Goal: Transaction & Acquisition: Purchase product/service

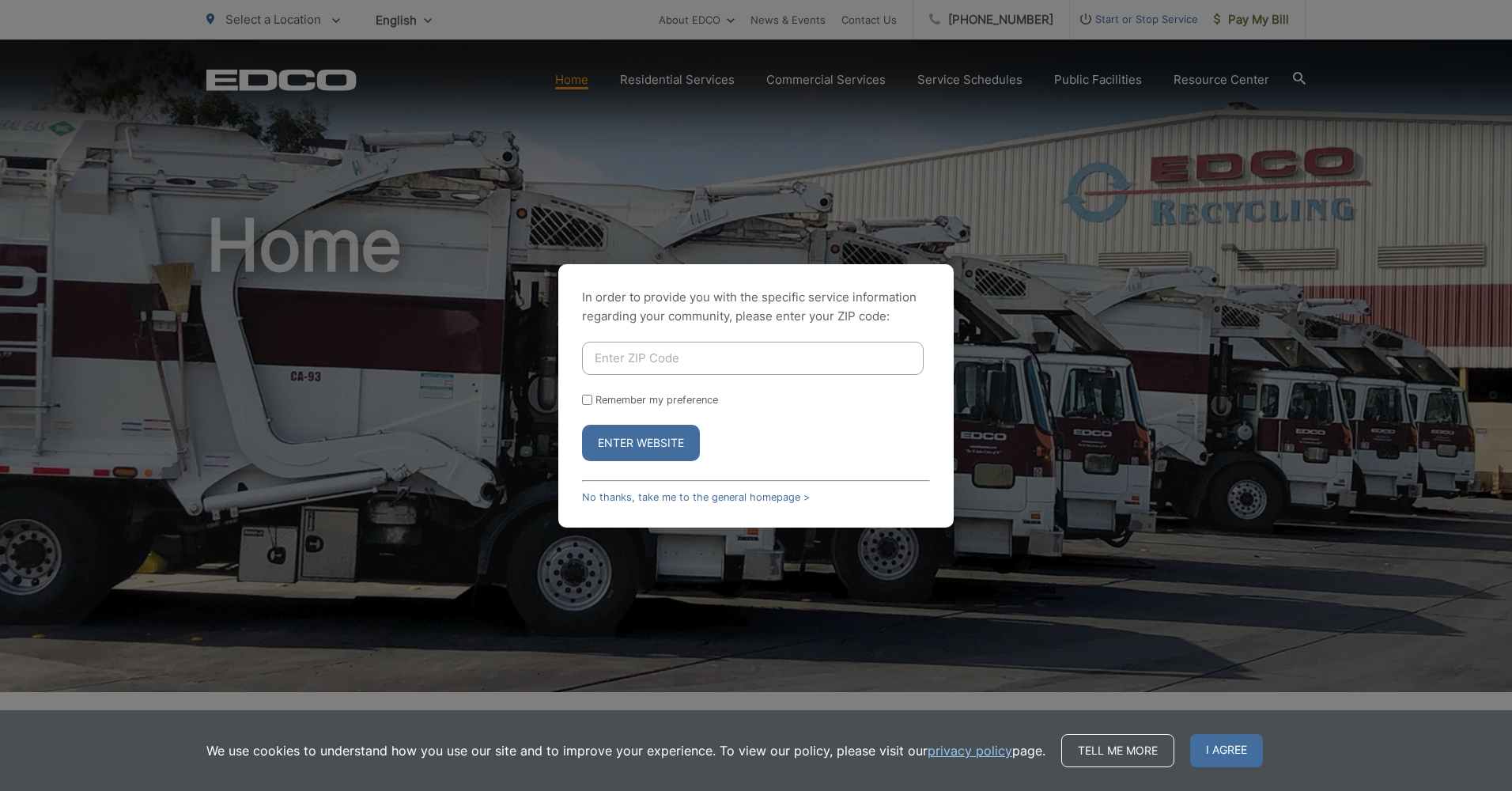
click at [710, 360] on input "Enter ZIP Code" at bounding box center [752, 358] width 341 height 33
type input "92024"
click at [694, 397] on label "Remember my preference" at bounding box center [656, 399] width 122 height 12
click at [593, 397] on input "Remember my preference" at bounding box center [587, 399] width 10 height 10
checkbox input "true"
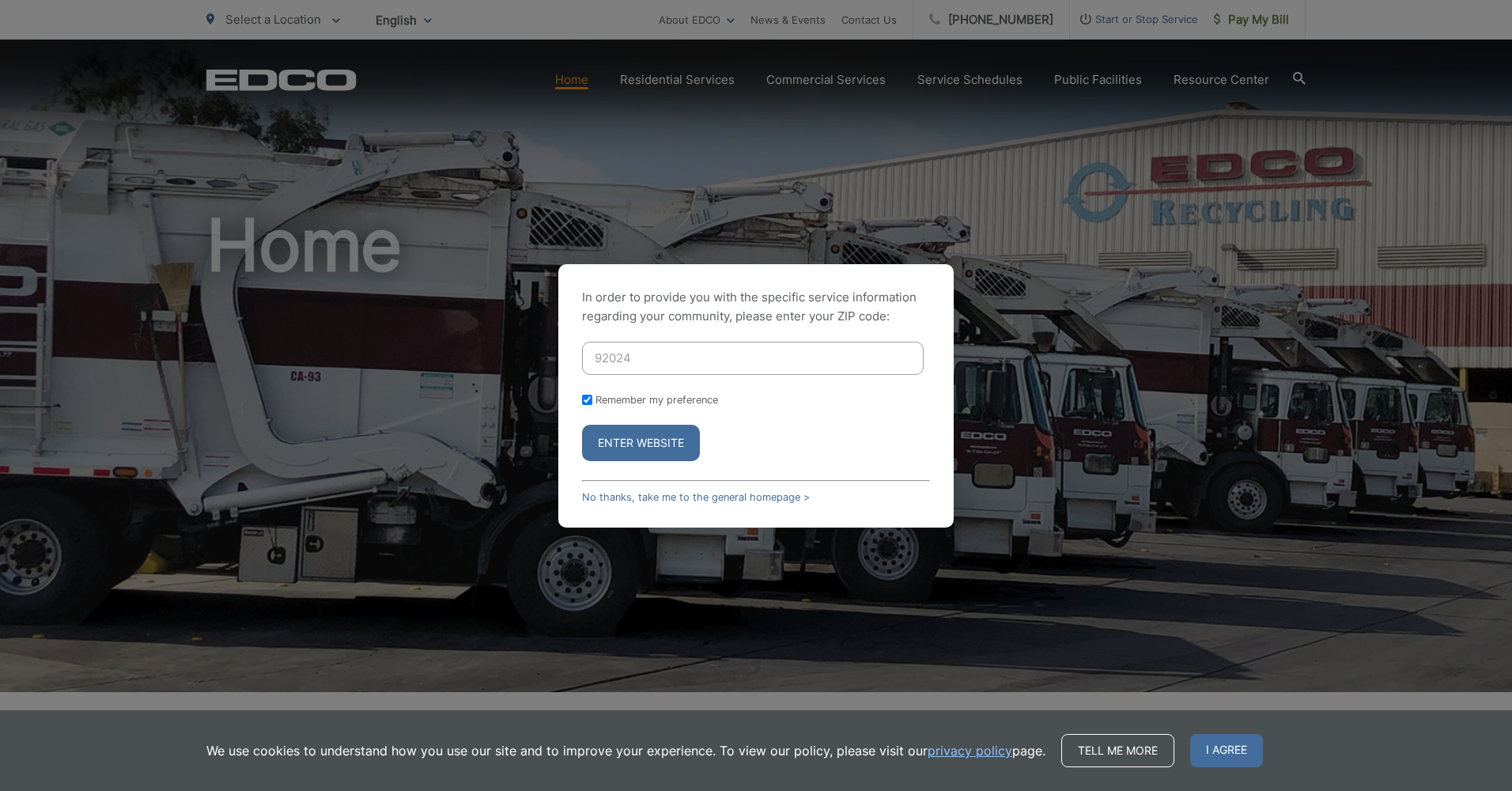
click at [665, 437] on button "Enter Website" at bounding box center [641, 443] width 118 height 36
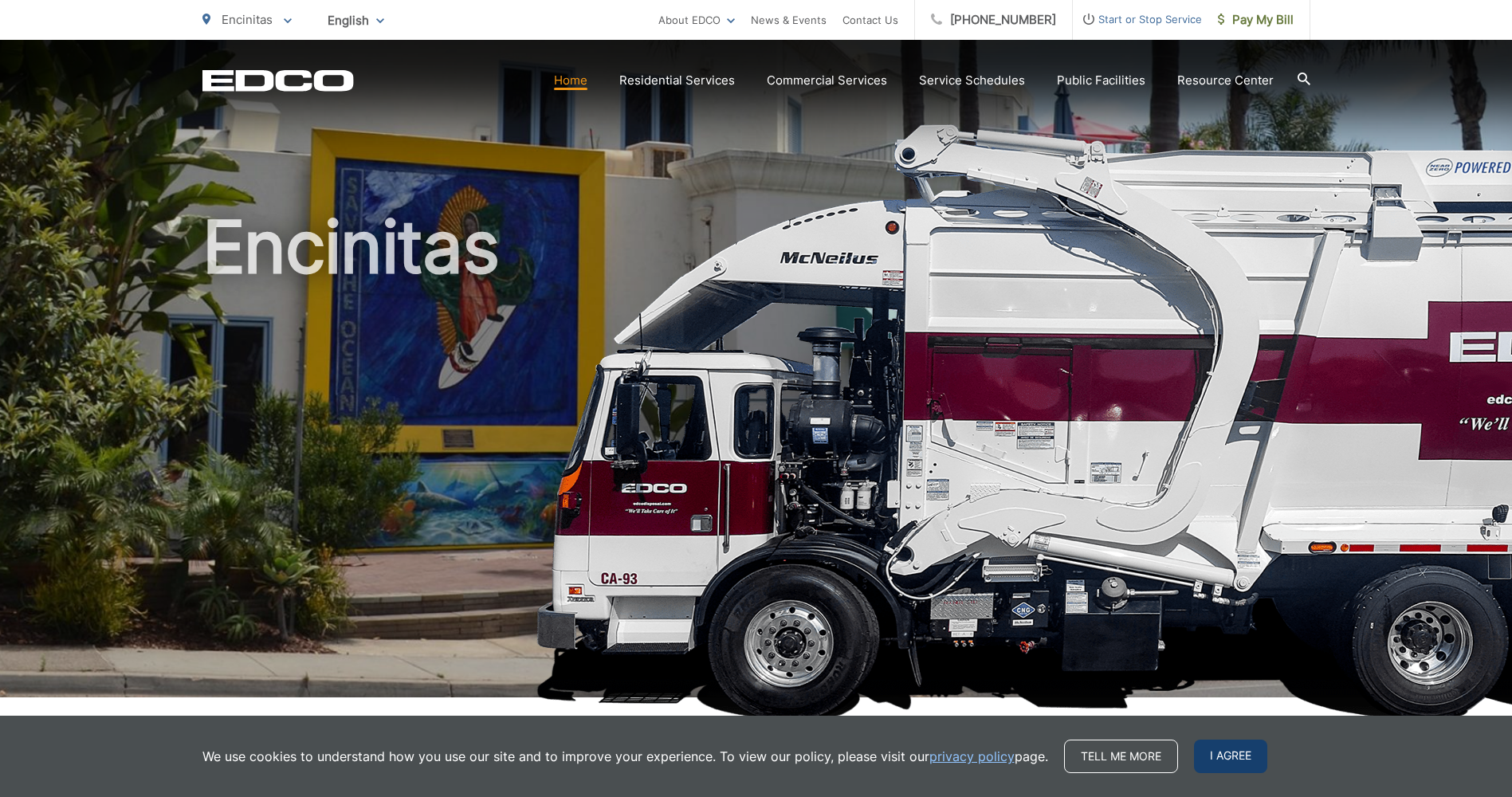
click at [1221, 755] on span "I agree" at bounding box center [1230, 756] width 73 height 33
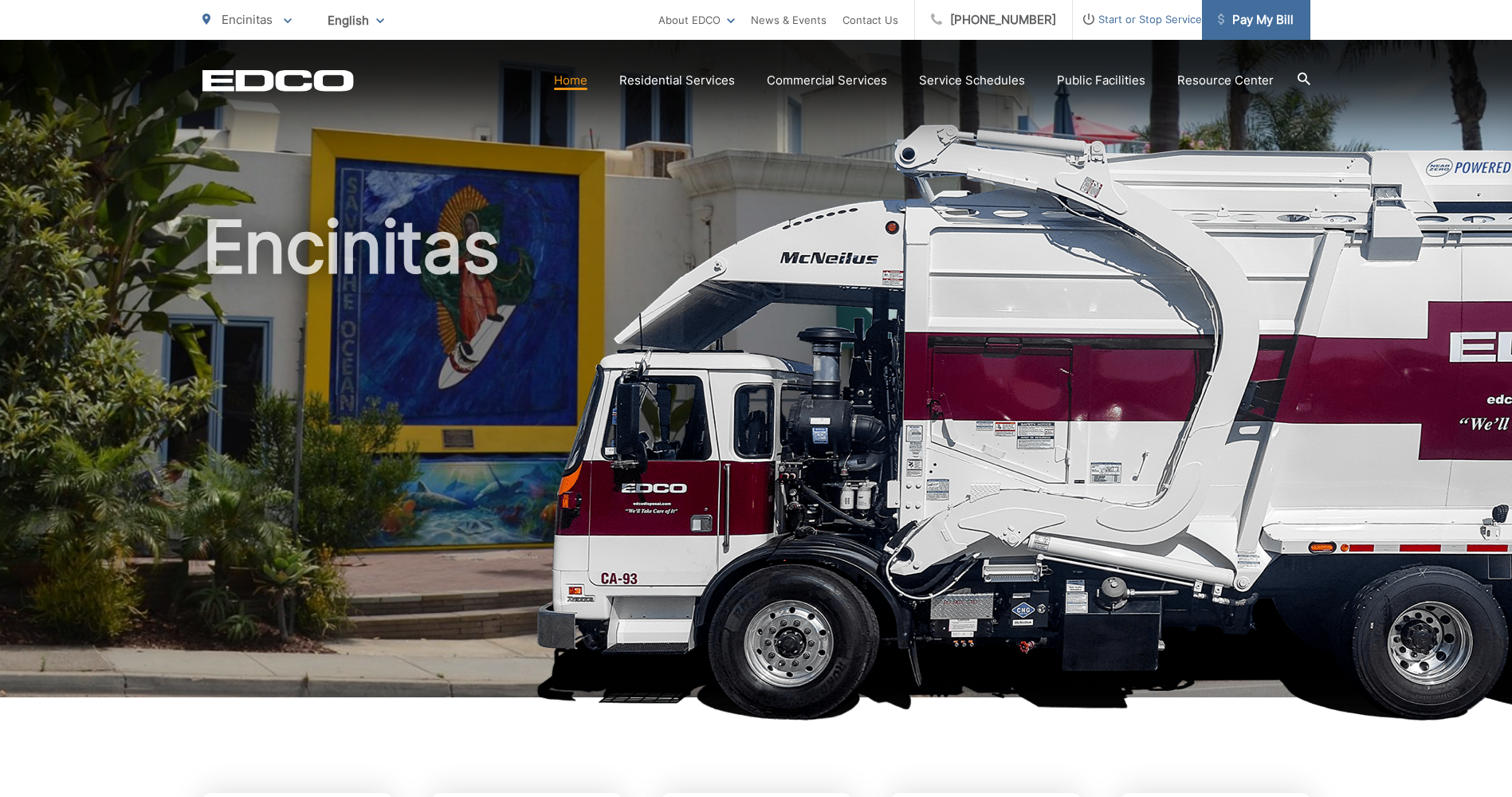
click at [1254, 17] on span "Pay My Bill" at bounding box center [1255, 19] width 76 height 19
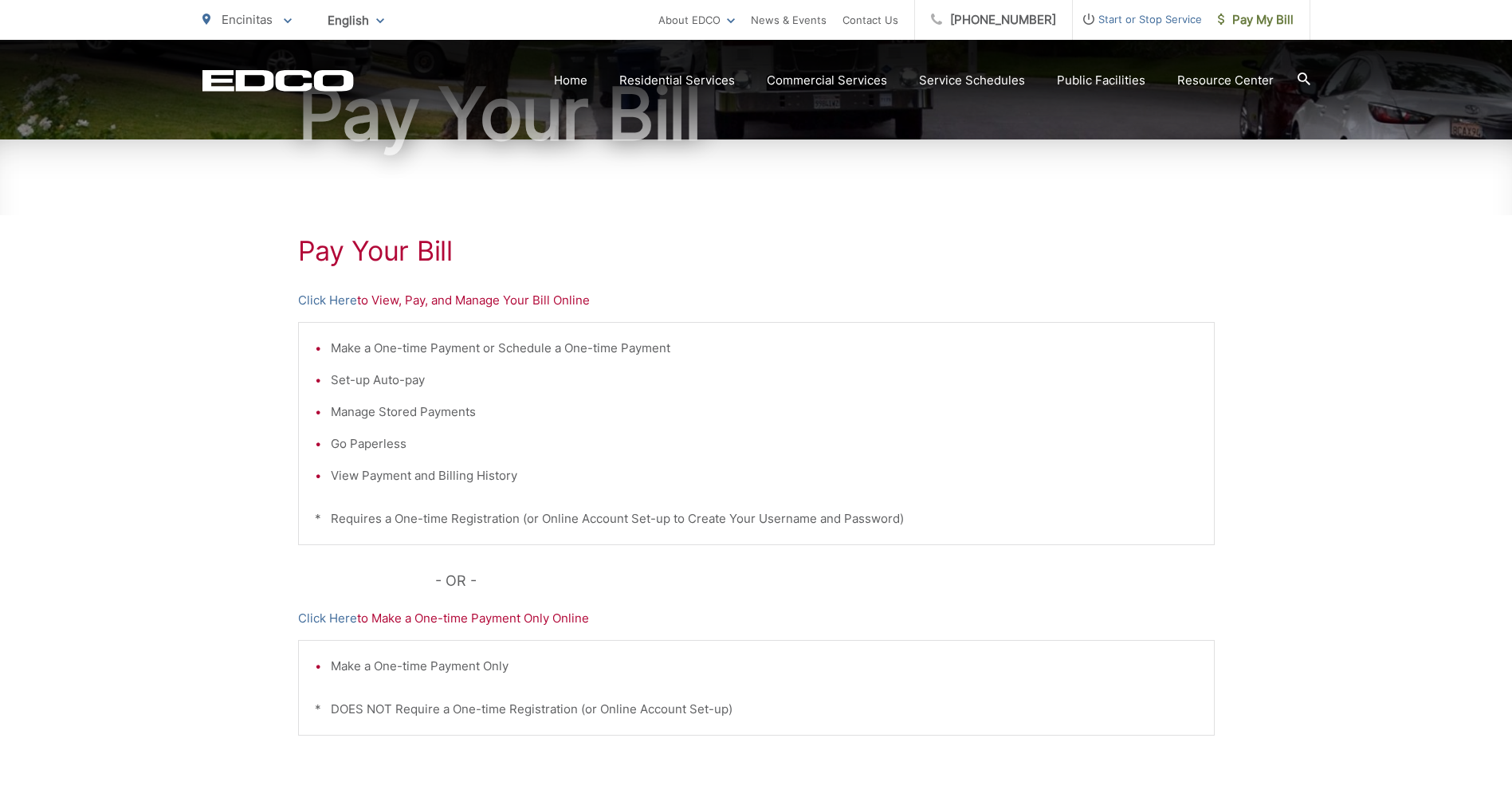
scroll to position [234, 0]
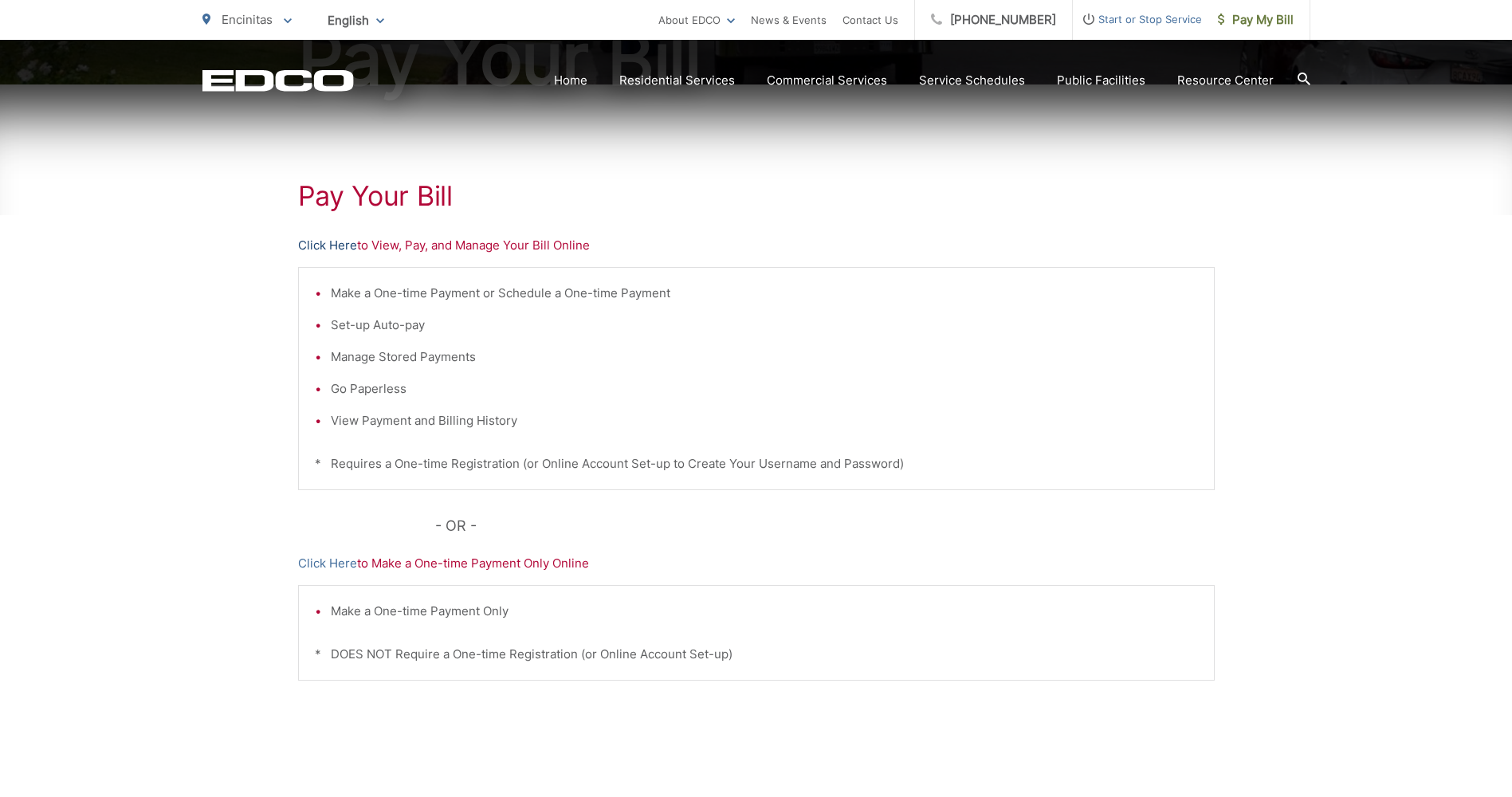
click at [321, 245] on link "Click Here" at bounding box center [327, 245] width 59 height 19
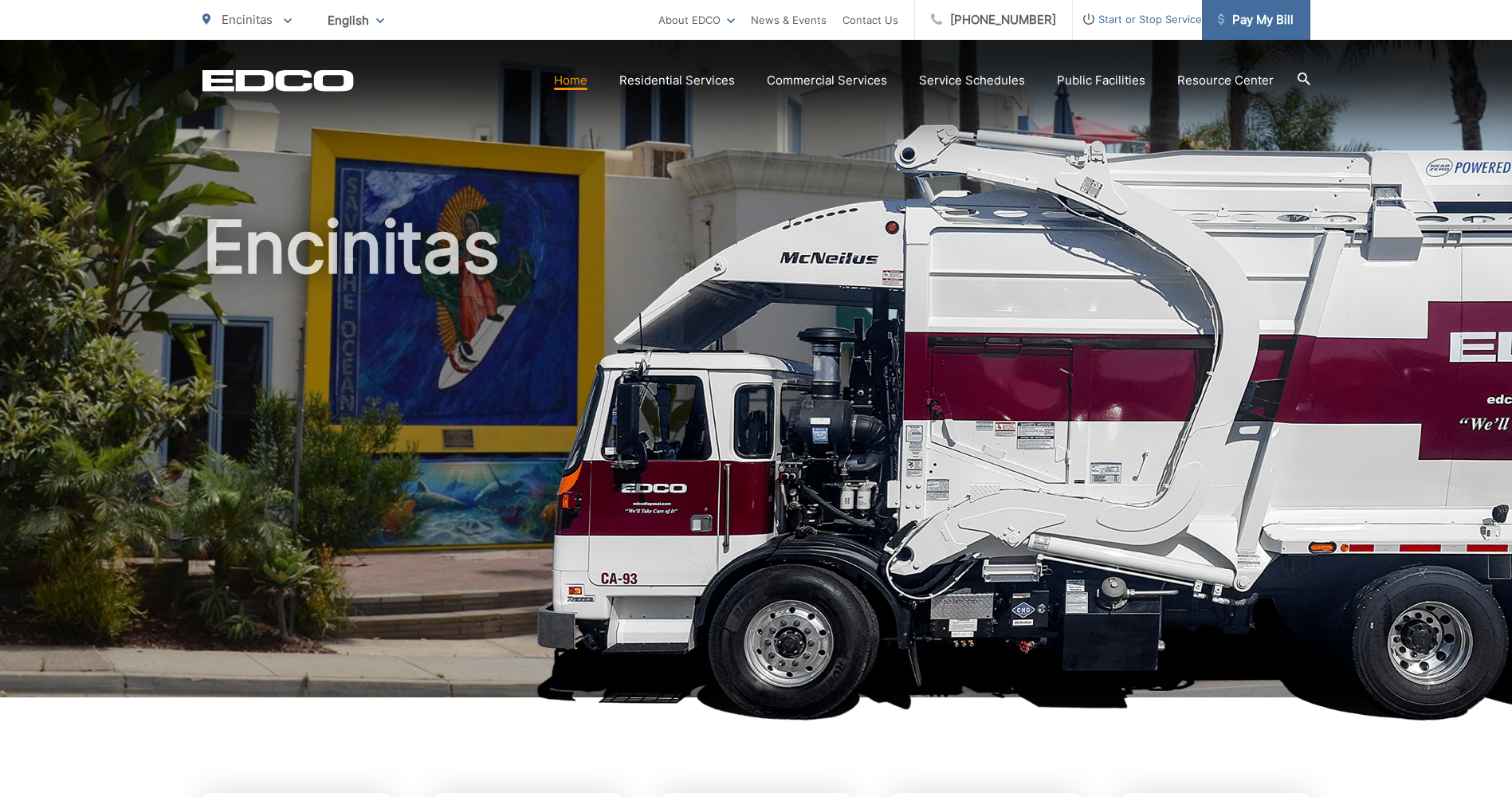
click at [1240, 17] on span "Pay My Bill" at bounding box center [1255, 19] width 76 height 19
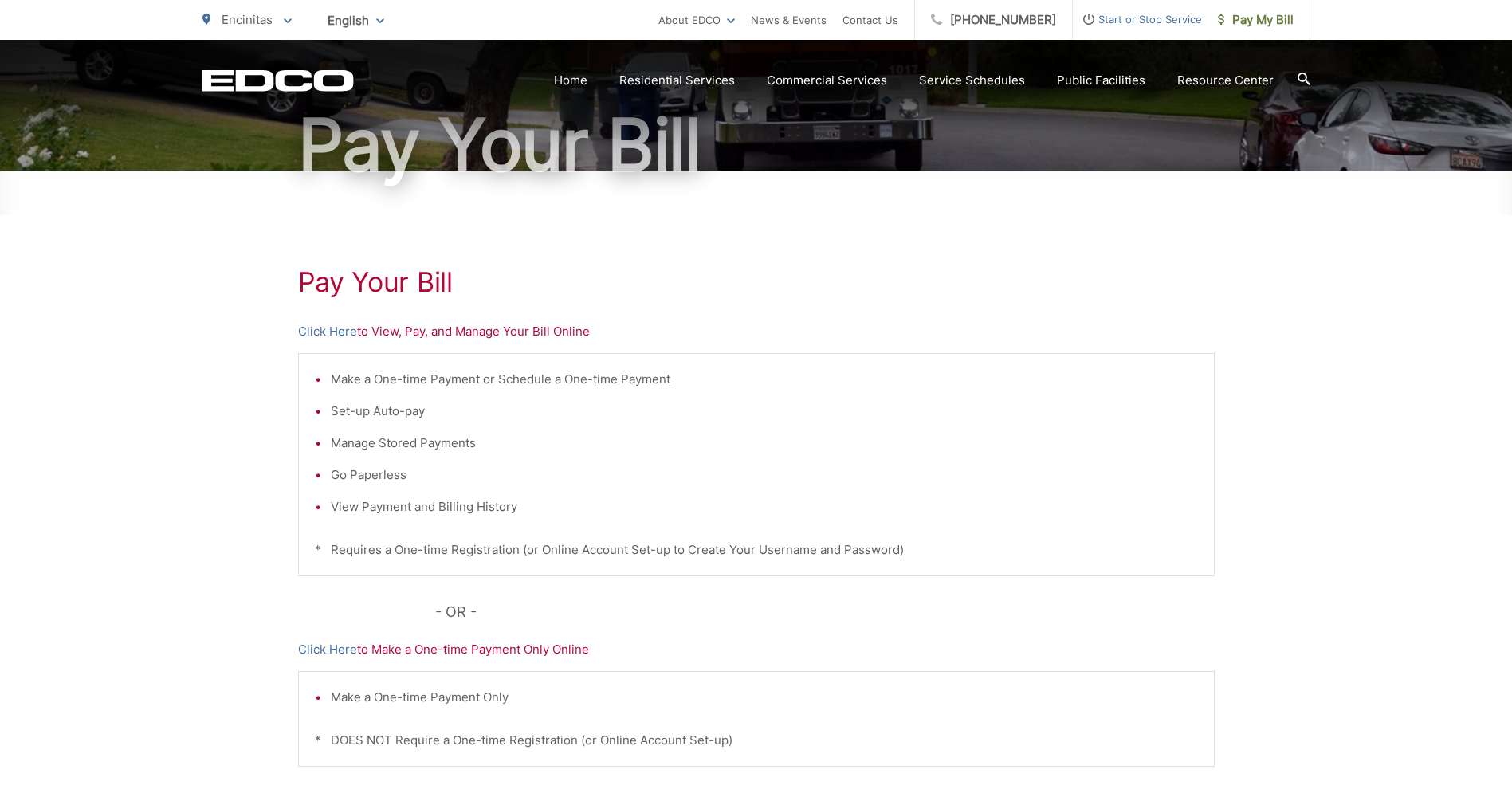
scroll to position [198, 0]
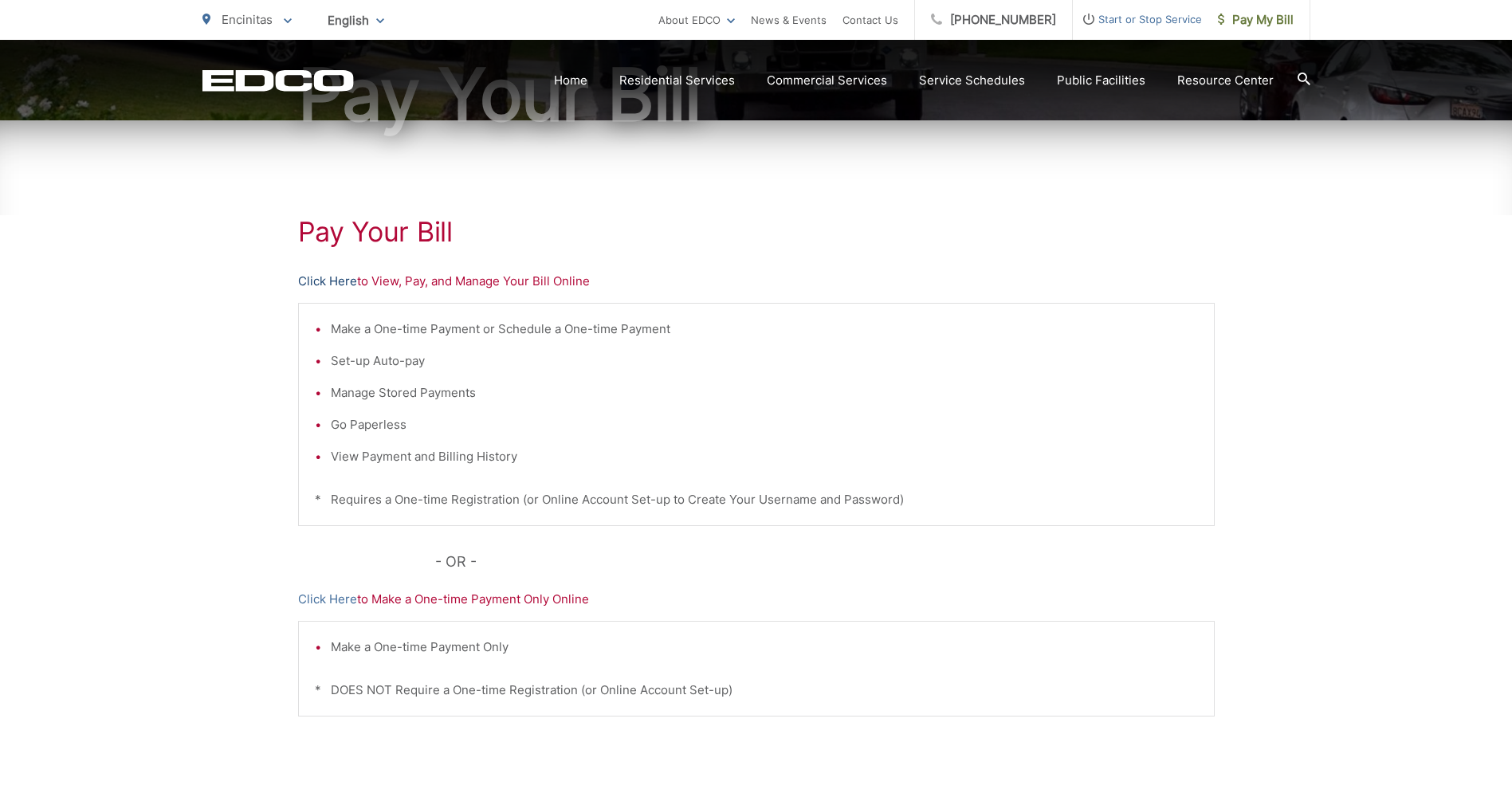
click at [322, 281] on link "Click Here" at bounding box center [327, 281] width 59 height 19
